Goal: Purchase product/service

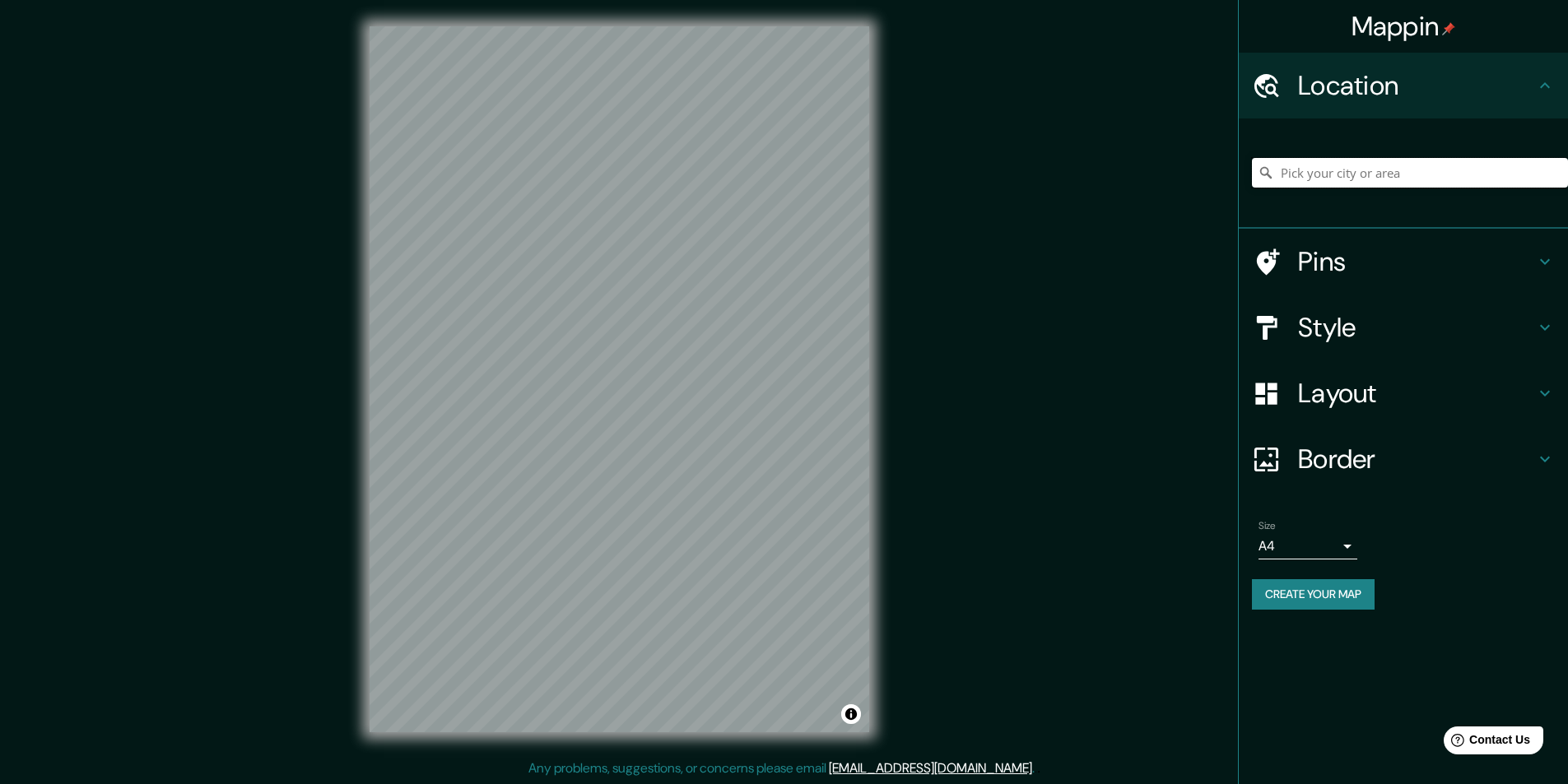
click at [1352, 172] on input "Pick your city or area" at bounding box center [1410, 172] width 316 height 29
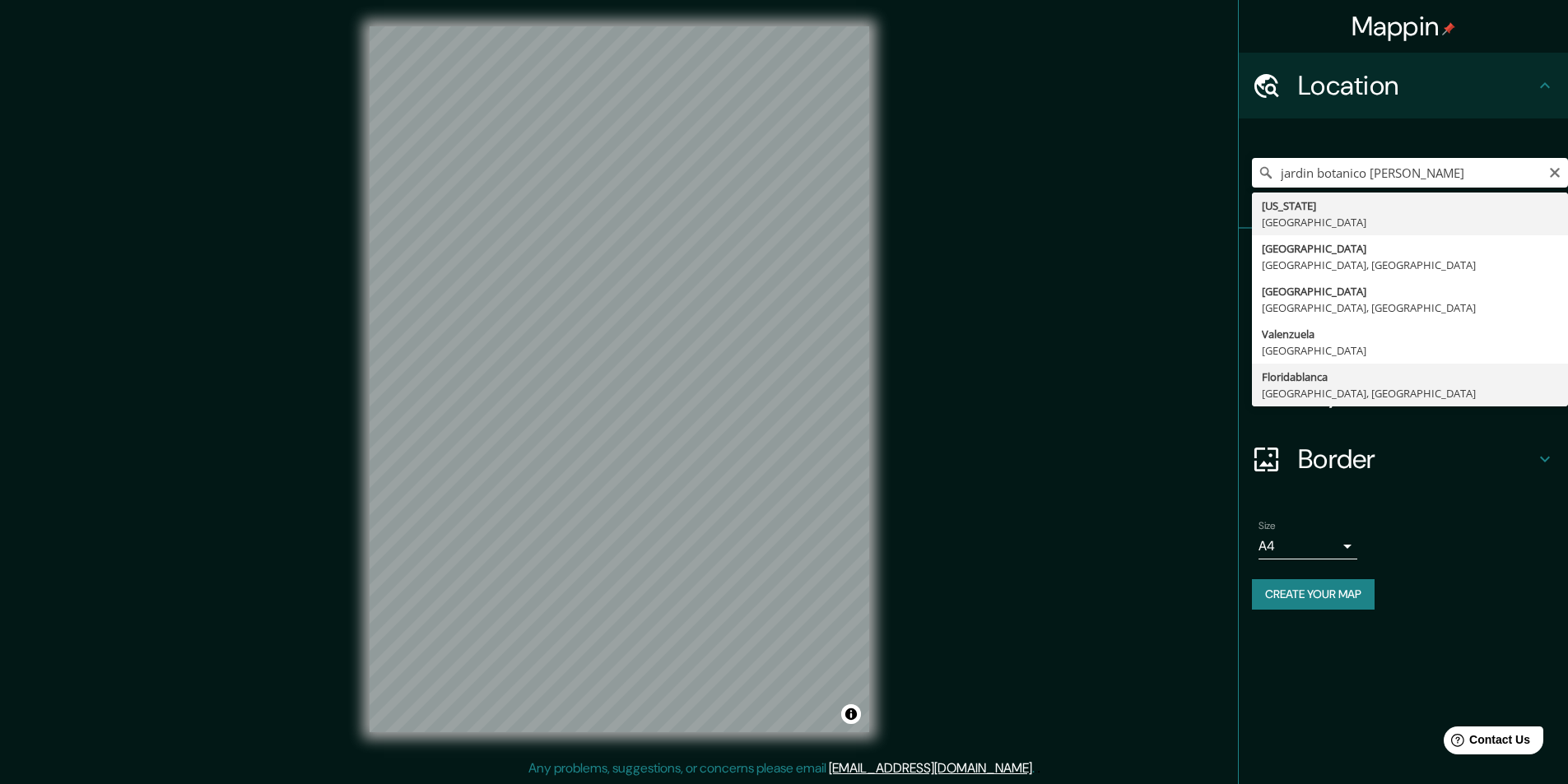
type input "Floridablanca, [GEOGRAPHIC_DATA], [GEOGRAPHIC_DATA]"
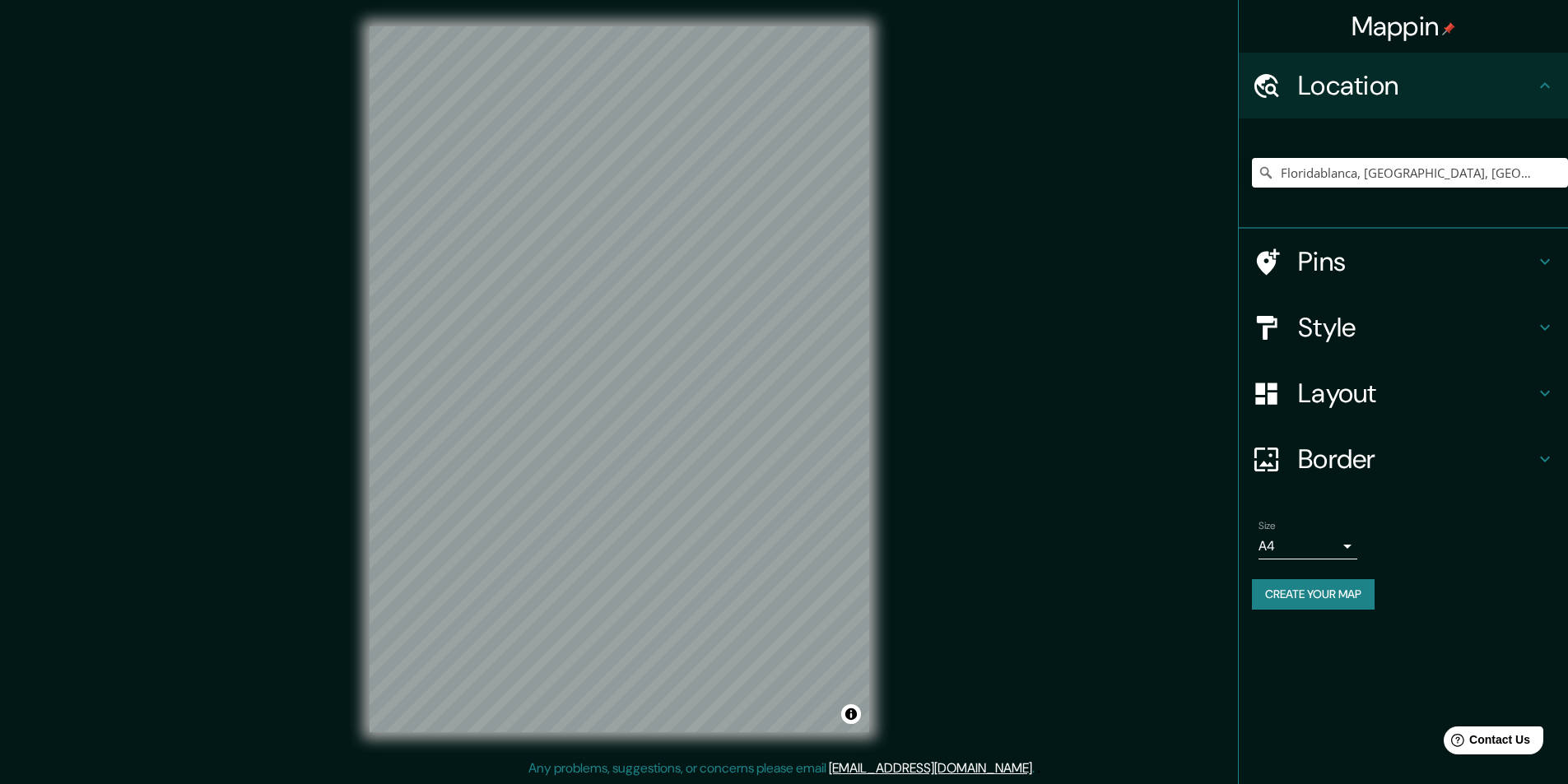
click at [1462, 331] on h4 "Style" at bounding box center [1416, 328] width 237 height 33
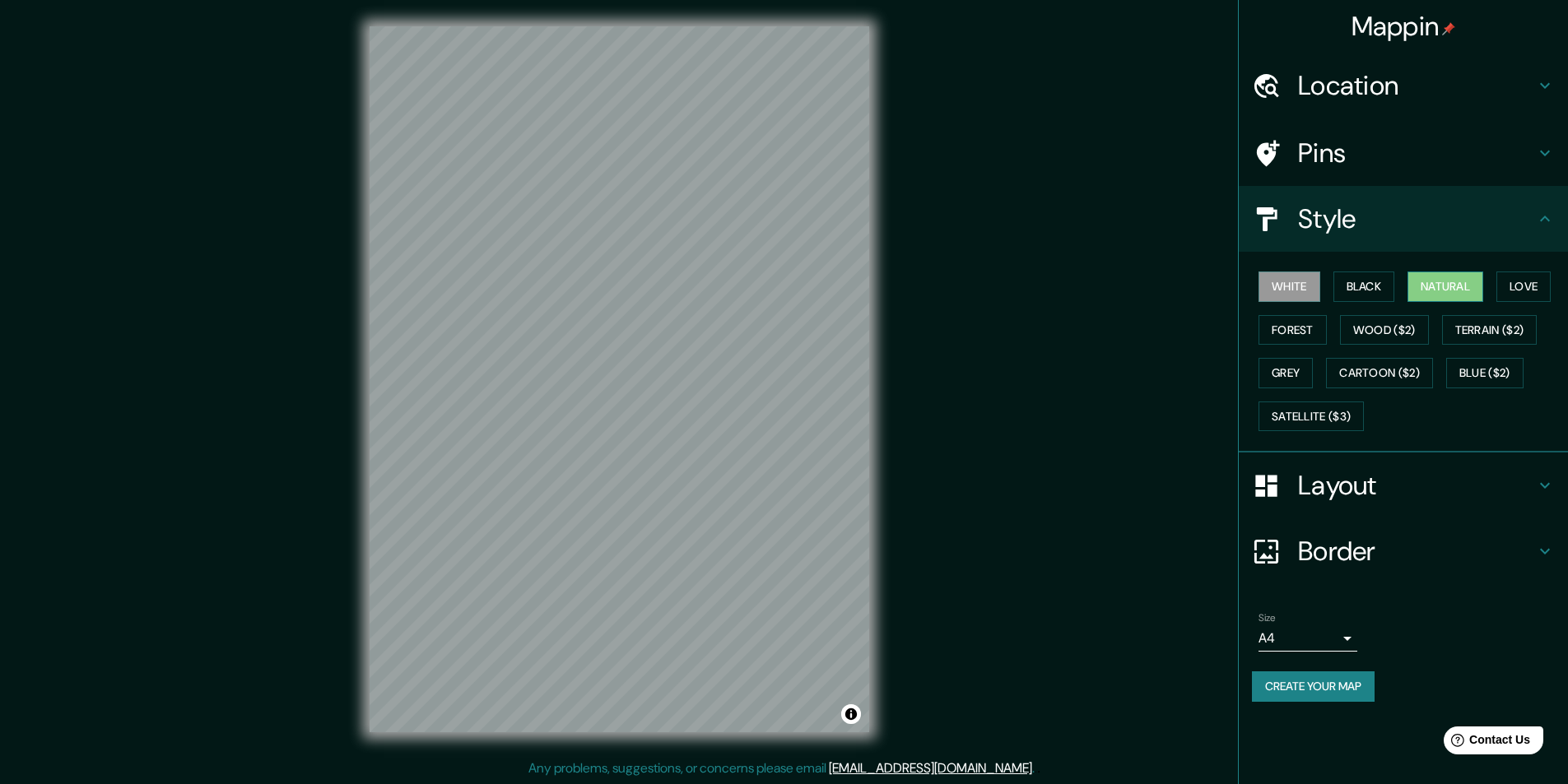
click at [1448, 289] on button "Natural" at bounding box center [1445, 286] width 76 height 30
click at [1511, 289] on button "Love" at bounding box center [1522, 286] width 54 height 30
click at [1503, 325] on button "Terrain ($2)" at bounding box center [1489, 329] width 96 height 30
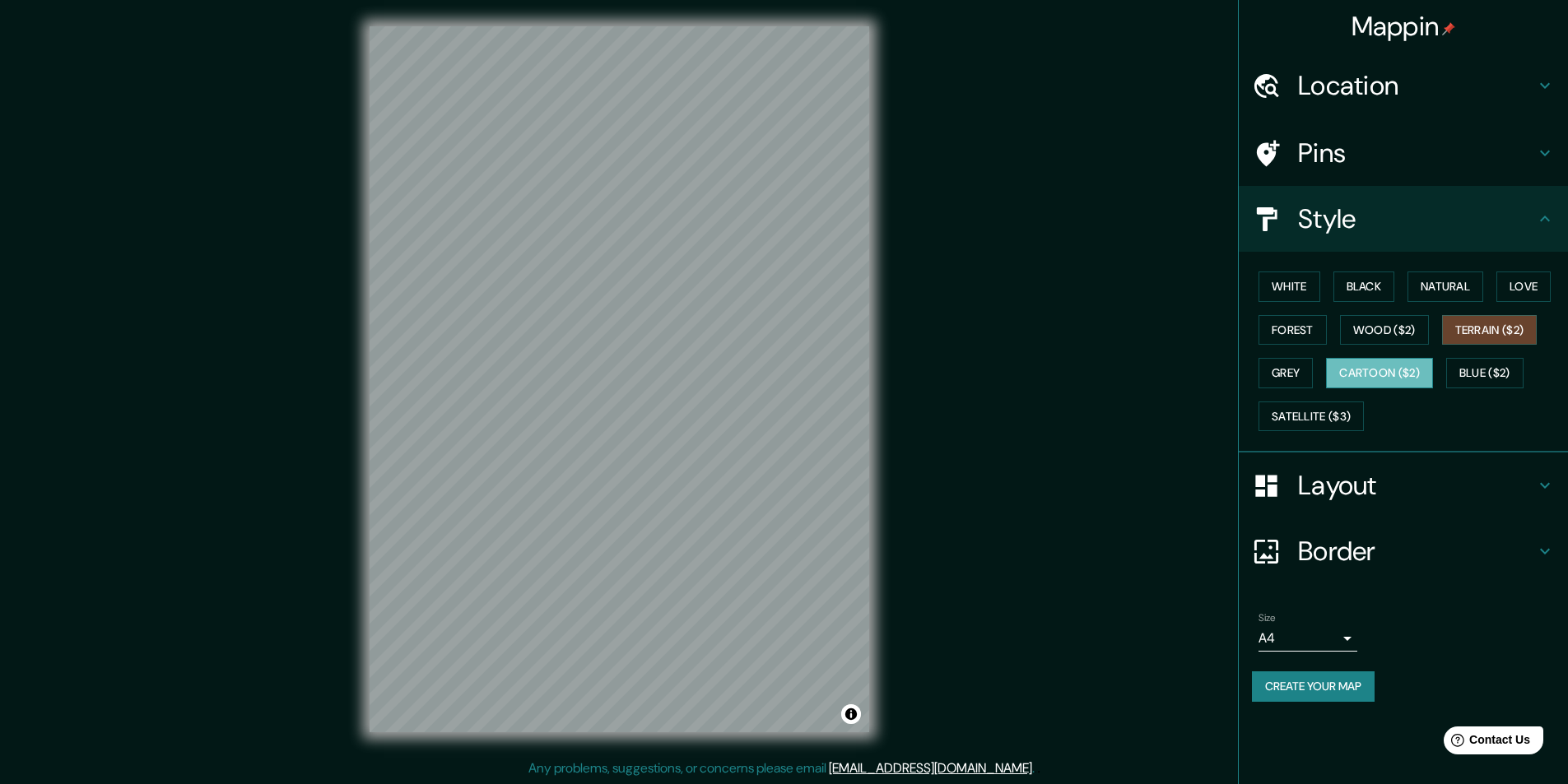
click at [1385, 373] on button "Cartoon ($2)" at bounding box center [1379, 372] width 107 height 30
click at [1285, 412] on button "Satellite ($3)" at bounding box center [1310, 416] width 105 height 30
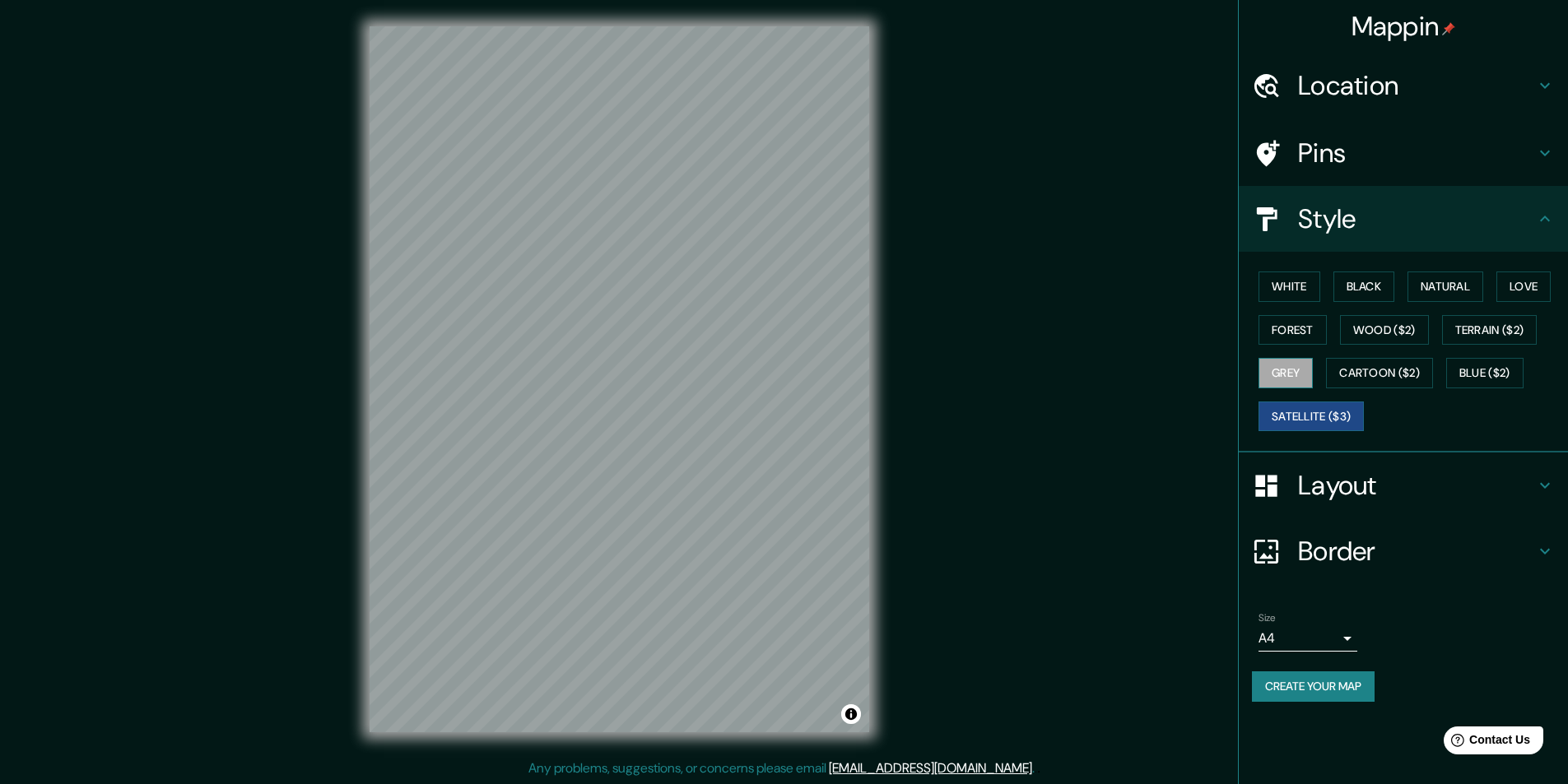
click at [1280, 373] on button "Grey" at bounding box center [1285, 372] width 54 height 30
click at [1290, 330] on button "Forest" at bounding box center [1292, 329] width 68 height 30
click at [1296, 277] on button "White" at bounding box center [1289, 286] width 62 height 30
click at [1359, 280] on button "Black" at bounding box center [1364, 286] width 62 height 30
click at [1421, 280] on button "Natural" at bounding box center [1445, 286] width 76 height 30
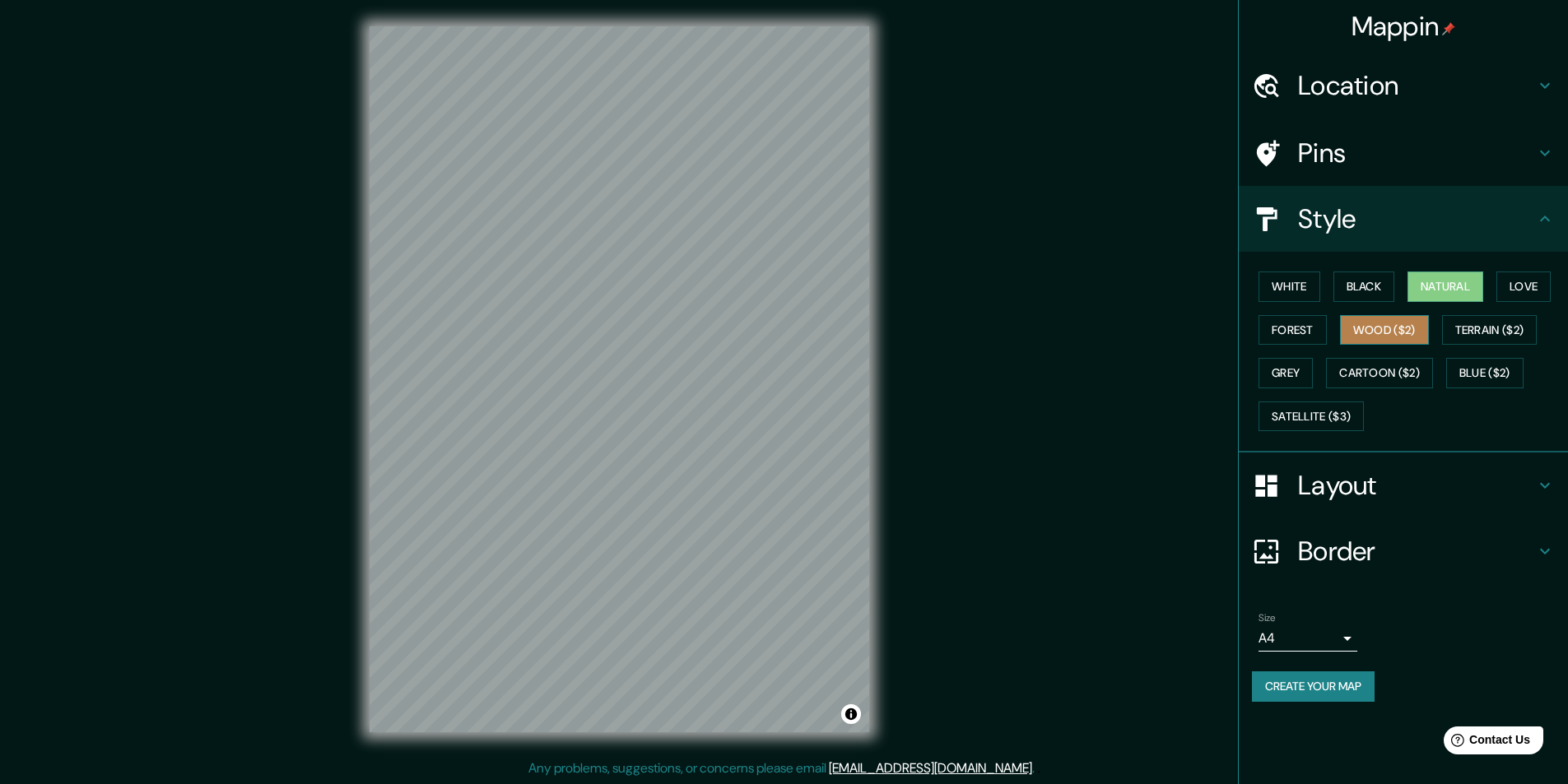
click at [1397, 327] on button "Wood ($2)" at bounding box center [1384, 329] width 89 height 30
click at [1489, 330] on button "Terrain ($2)" at bounding box center [1489, 329] width 96 height 30
click at [1425, 495] on h4 "Layout" at bounding box center [1416, 486] width 237 height 33
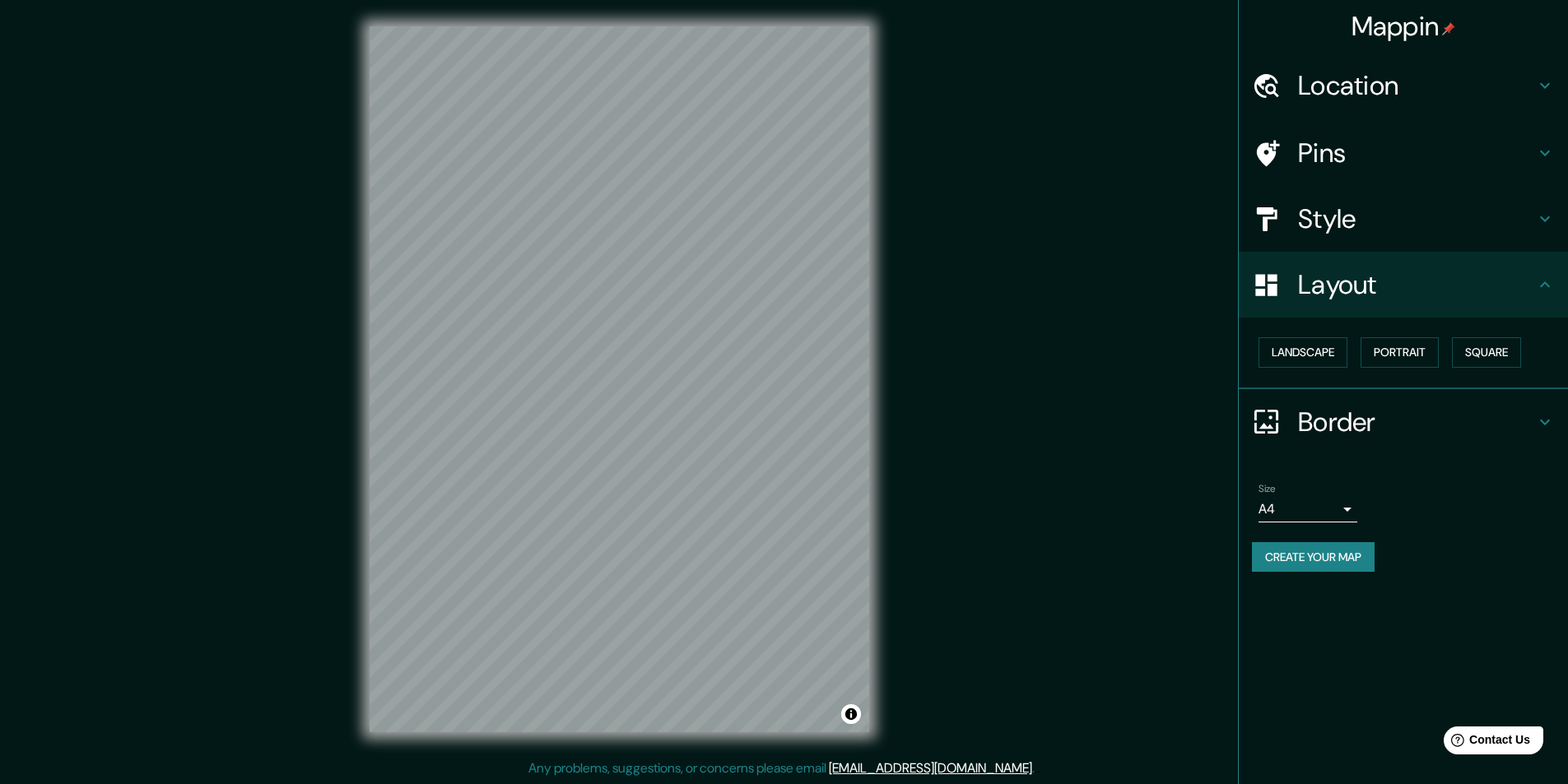
click at [1350, 422] on h4 "Border" at bounding box center [1416, 422] width 237 height 33
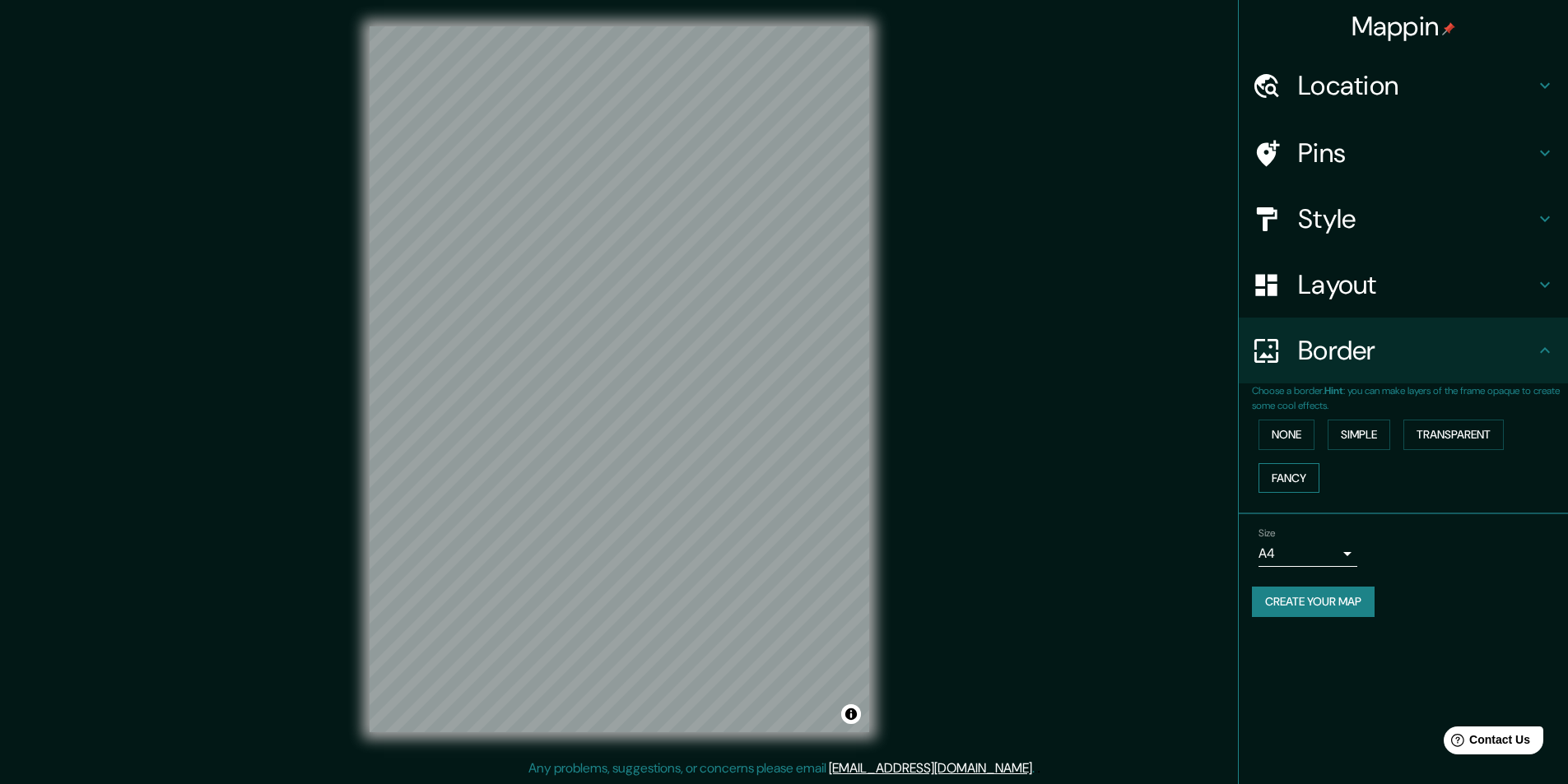
click at [1289, 473] on button "Fancy" at bounding box center [1289, 477] width 61 height 30
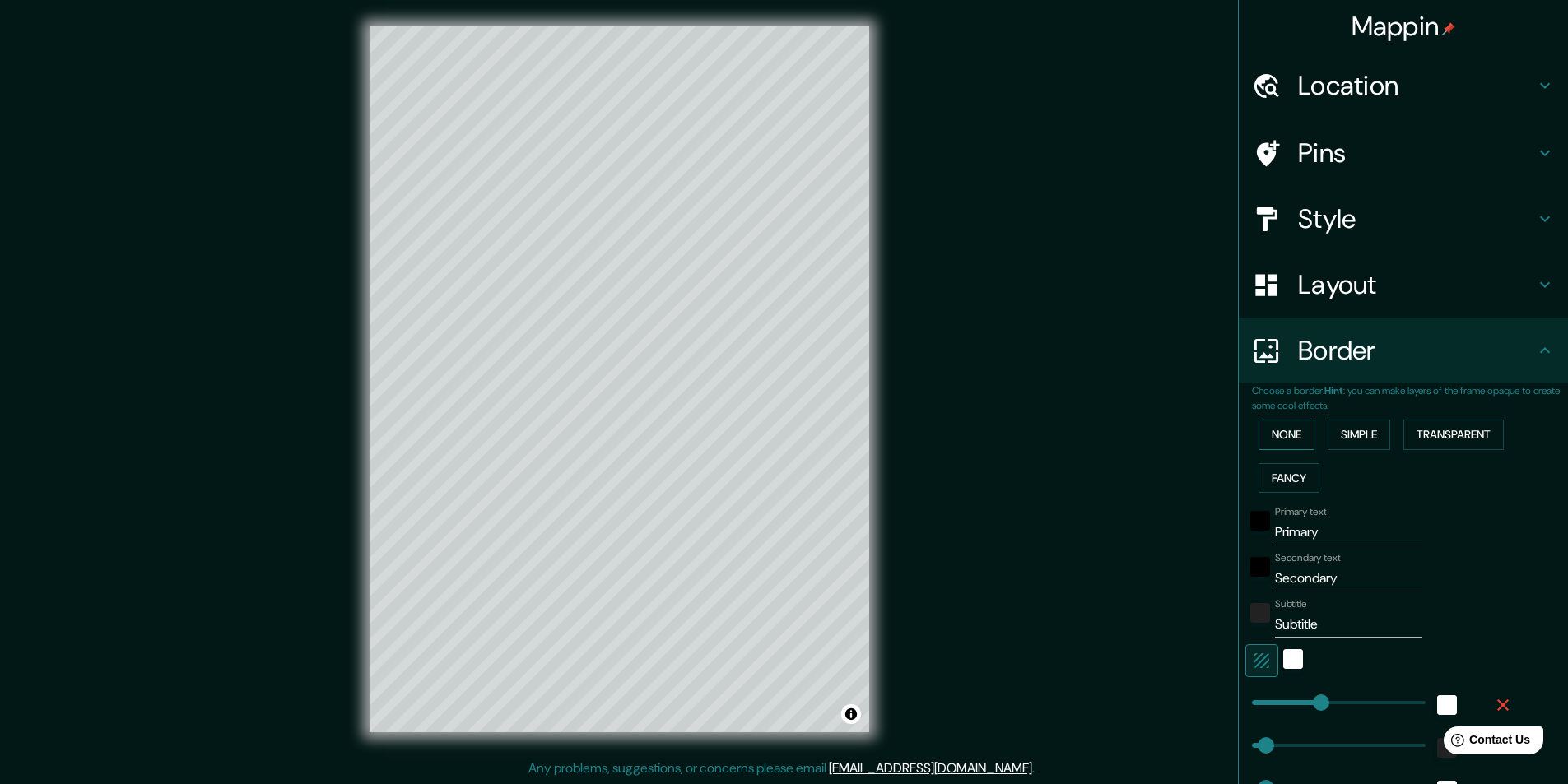
click at [1286, 439] on button "None" at bounding box center [1286, 434] width 56 height 30
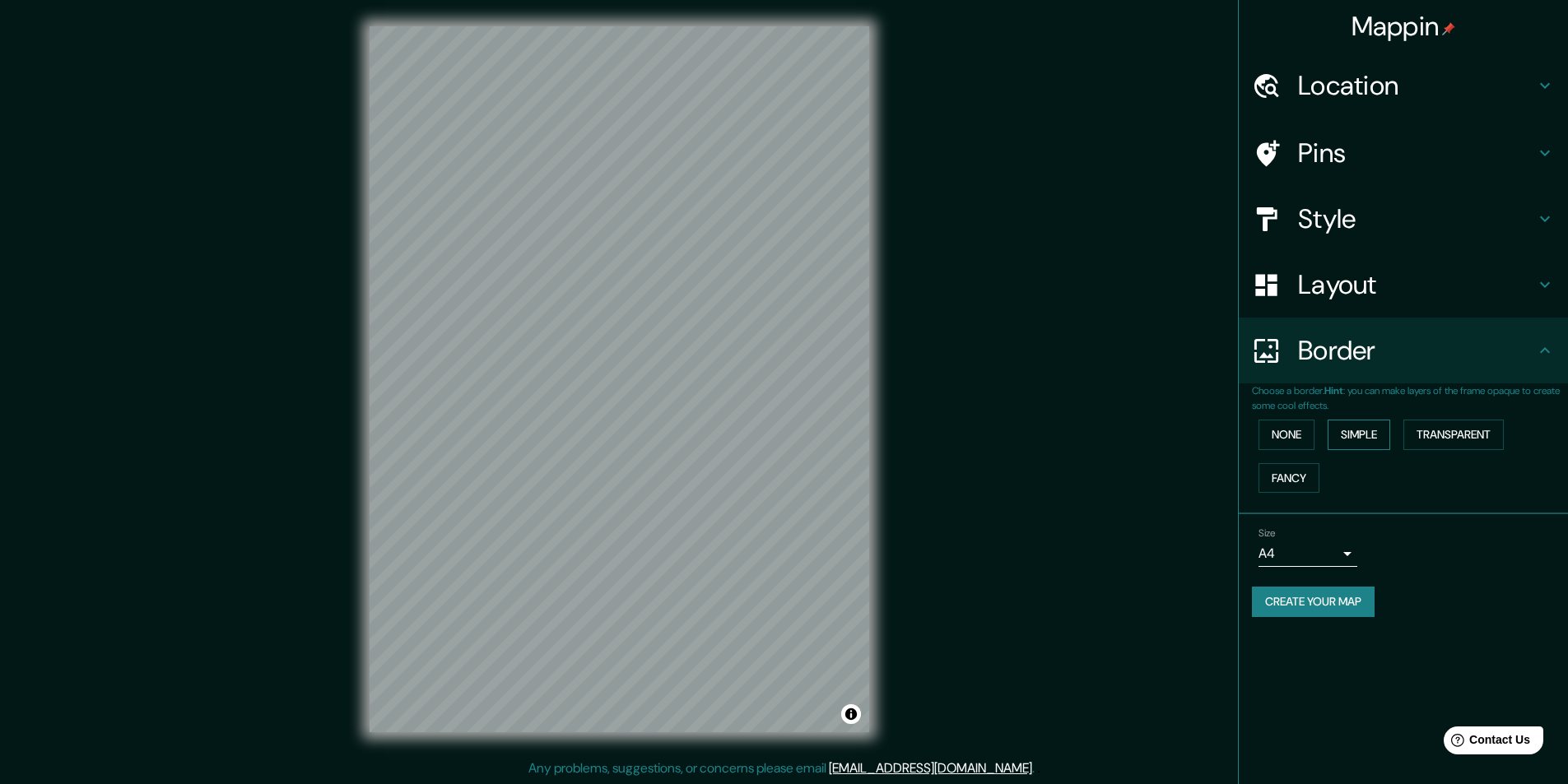
click at [1364, 436] on button "Simple" at bounding box center [1359, 434] width 62 height 30
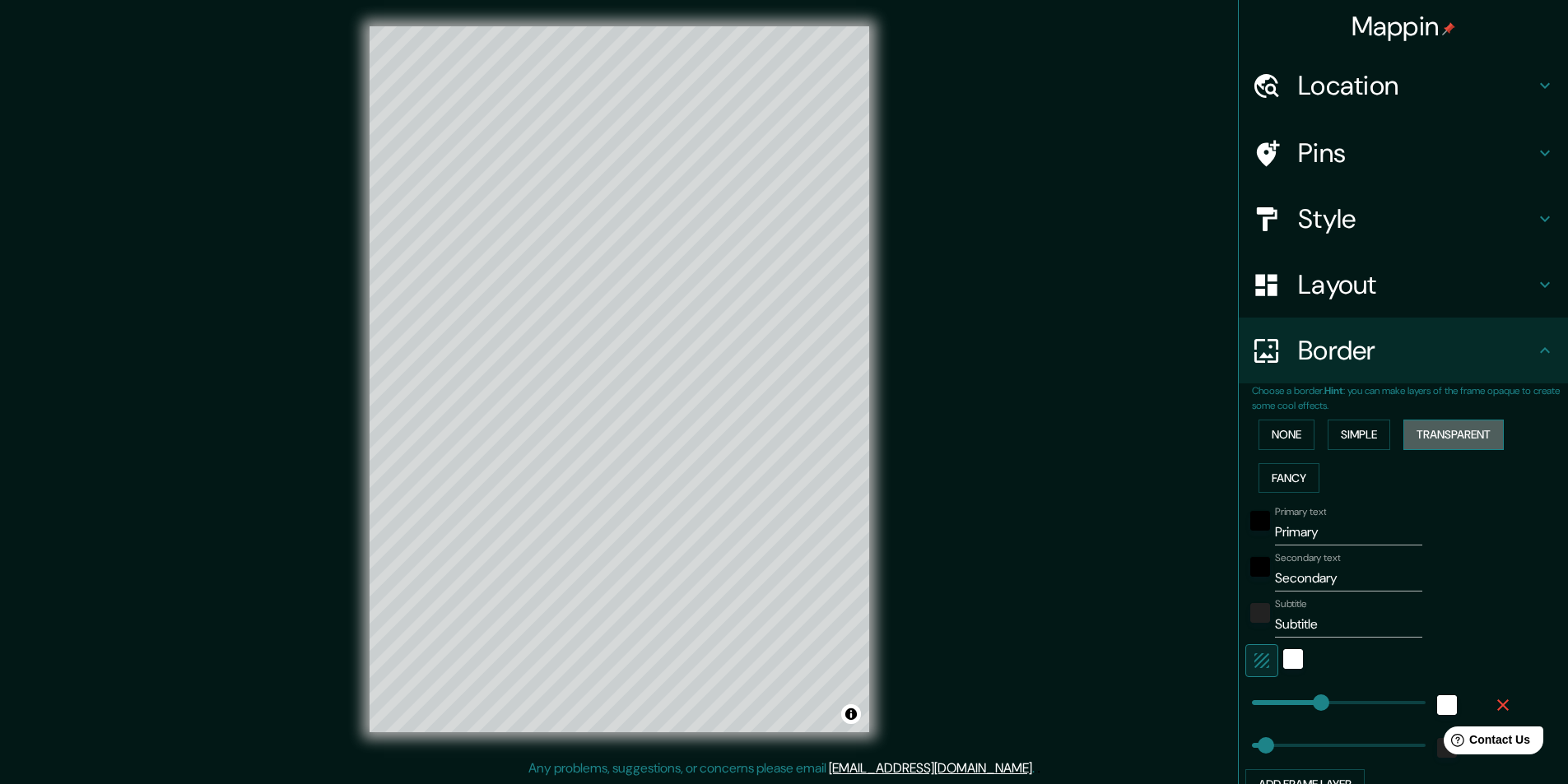
click at [1440, 434] on button "Transparent" at bounding box center [1453, 434] width 100 height 30
